Goal: Information Seeking & Learning: Learn about a topic

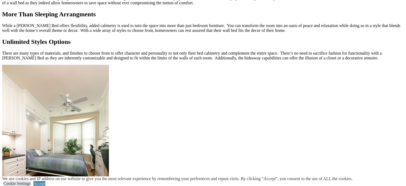
scroll to position [614, 0]
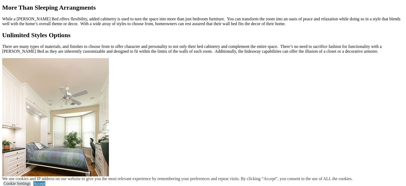
drag, startPoint x: 349, startPoint y: 139, endPoint x: 345, endPoint y: 138, distance: 3.6
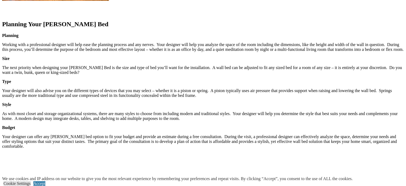
scroll to position [721, 0]
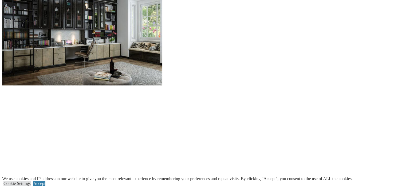
scroll to position [588, 0]
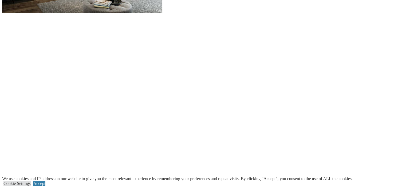
scroll to position [641, 0]
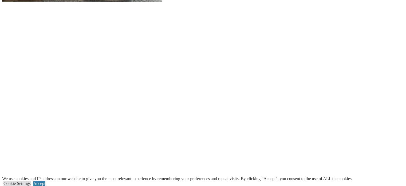
drag, startPoint x: 217, startPoint y: 107, endPoint x: 213, endPoint y: 107, distance: 3.5
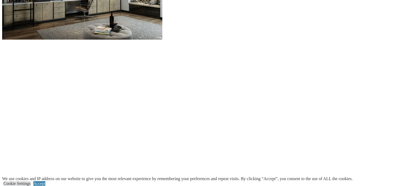
scroll to position [561, 0]
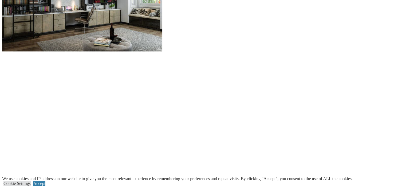
drag, startPoint x: 19, startPoint y: 75, endPoint x: 18, endPoint y: 79, distance: 4.1
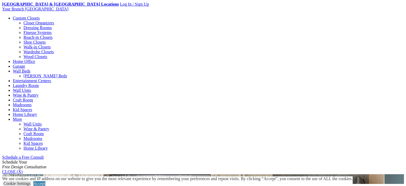
scroll to position [187, 0]
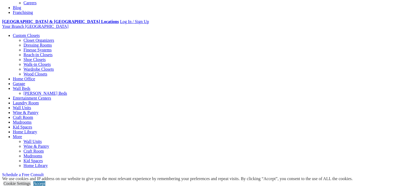
click at [51, 96] on link "Entertainment Centers" at bounding box center [32, 98] width 38 height 5
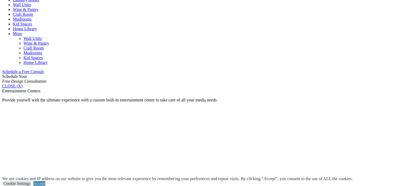
scroll to position [321, 0]
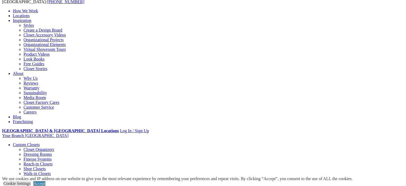
scroll to position [53, 0]
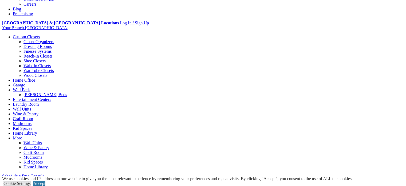
scroll to position [160, 0]
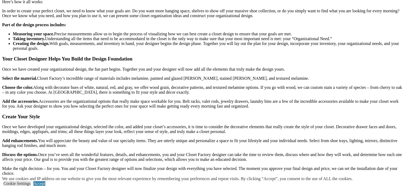
scroll to position [561, 0]
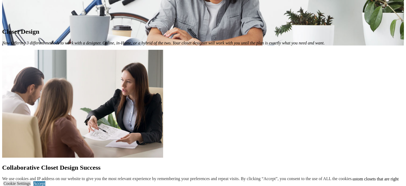
scroll to position [347, 0]
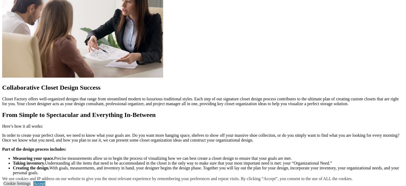
scroll to position [427, 0]
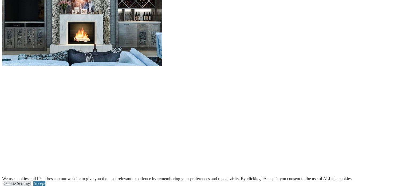
scroll to position [534, 0]
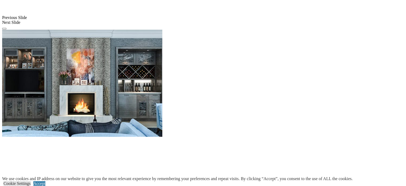
scroll to position [481, 0]
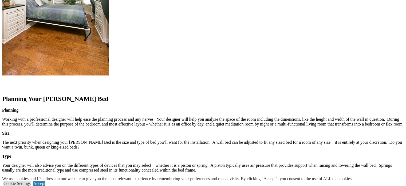
scroll to position [614, 0]
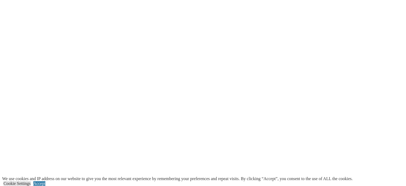
scroll to position [828, 0]
click at [353, 181] on div "Cookie Settings Accept" at bounding box center [177, 183] width 351 height 5
click at [45, 181] on link "Accept" at bounding box center [39, 183] width 12 height 5
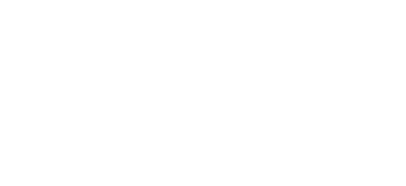
scroll to position [1015, 0]
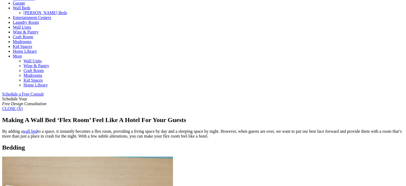
scroll to position [267, 0]
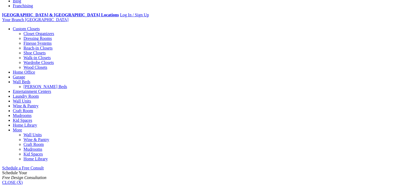
scroll to position [187, 0]
